Goal: Task Accomplishment & Management: Complete application form

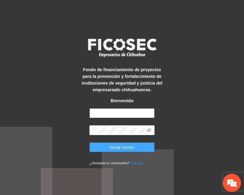
type input "**********"
click at [114, 150] on span "Iniciar sesión" at bounding box center [122, 147] width 25 height 7
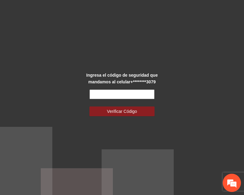
click at [127, 93] on input "text" at bounding box center [122, 95] width 65 height 10
type input "******"
click at [90, 107] on button "Verificar Código" at bounding box center [122, 112] width 65 height 10
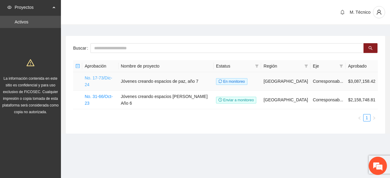
click at [107, 78] on link "No. 17-73/Dic-24" at bounding box center [98, 82] width 27 height 12
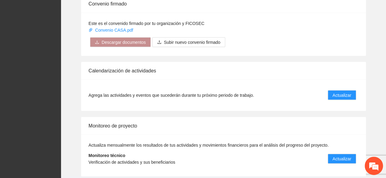
scroll to position [579, 0]
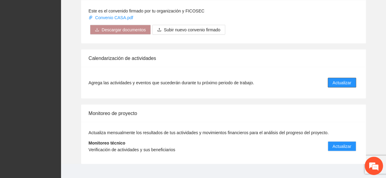
click at [244, 80] on span "Actualizar" at bounding box center [341, 83] width 19 height 7
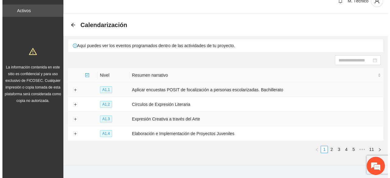
scroll to position [21, 0]
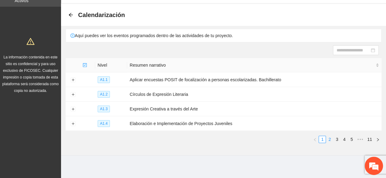
click at [244, 137] on link "2" at bounding box center [329, 139] width 7 height 7
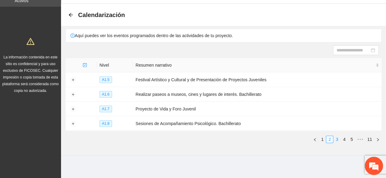
click at [244, 137] on link "3" at bounding box center [336, 139] width 7 height 7
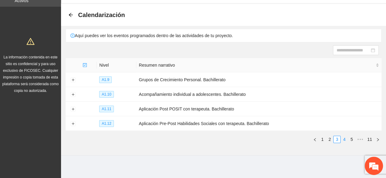
click at [244, 137] on link "4" at bounding box center [343, 139] width 7 height 7
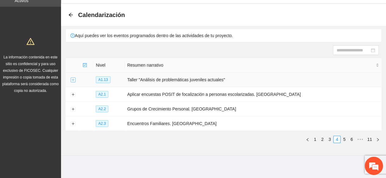
click at [74, 78] on button "Expand row" at bounding box center [72, 80] width 5 height 5
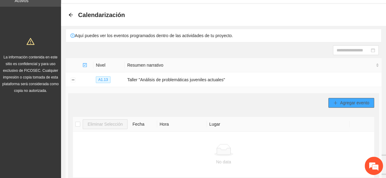
click at [244, 102] on span "Agregar evento" at bounding box center [354, 103] width 29 height 7
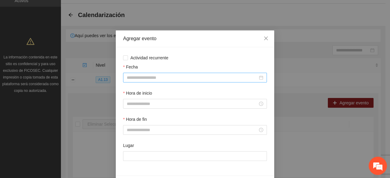
click at [154, 79] on input "Fecha" at bounding box center [192, 77] width 131 height 7
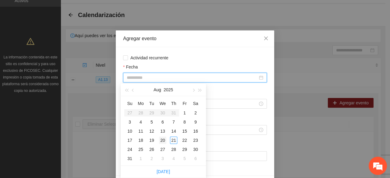
type input "**********"
click at [162, 138] on div "20" at bounding box center [162, 140] width 7 height 7
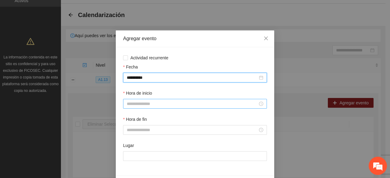
click at [139, 106] on input "Hora de inicio" at bounding box center [192, 104] width 131 height 7
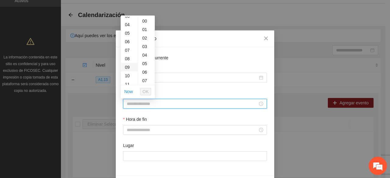
click at [126, 65] on div "09" at bounding box center [129, 67] width 17 height 9
type input "*****"
drag, startPoint x: 148, startPoint y: 89, endPoint x: 147, endPoint y: 95, distance: 6.1
click at [147, 89] on span "OK" at bounding box center [146, 91] width 6 height 7
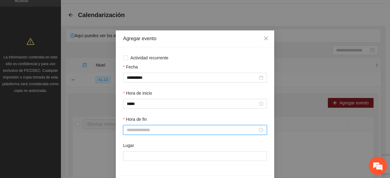
click at [134, 131] on input "Hora de fin" at bounding box center [192, 130] width 131 height 7
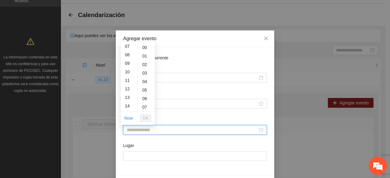
drag, startPoint x: 128, startPoint y: 97, endPoint x: 133, endPoint y: 102, distance: 7.1
click at [128, 97] on div "13" at bounding box center [129, 97] width 17 height 9
type input "*****"
click at [144, 116] on span "OK" at bounding box center [146, 118] width 6 height 7
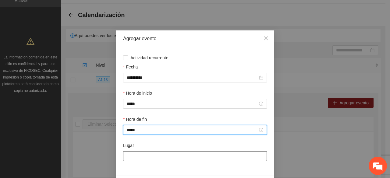
click at [132, 156] on input "Lugar" at bounding box center [195, 156] width 144 height 10
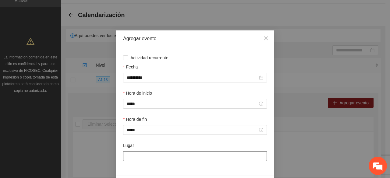
type input "**********"
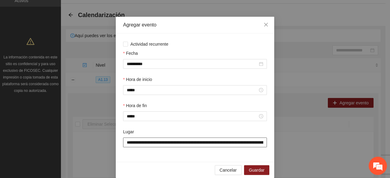
scroll to position [21, 0]
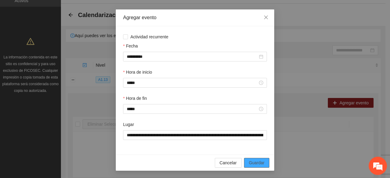
click at [244, 163] on span "Guardar" at bounding box center [257, 163] width 16 height 7
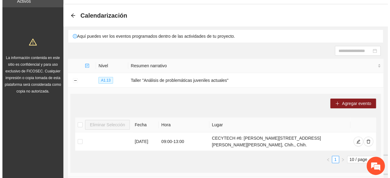
scroll to position [0, 0]
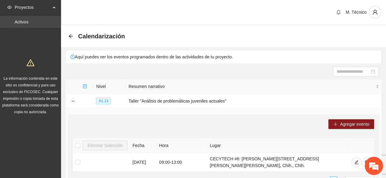
click at [24, 20] on link "Activos" at bounding box center [22, 22] width 14 height 5
